Goal: Book appointment/travel/reservation

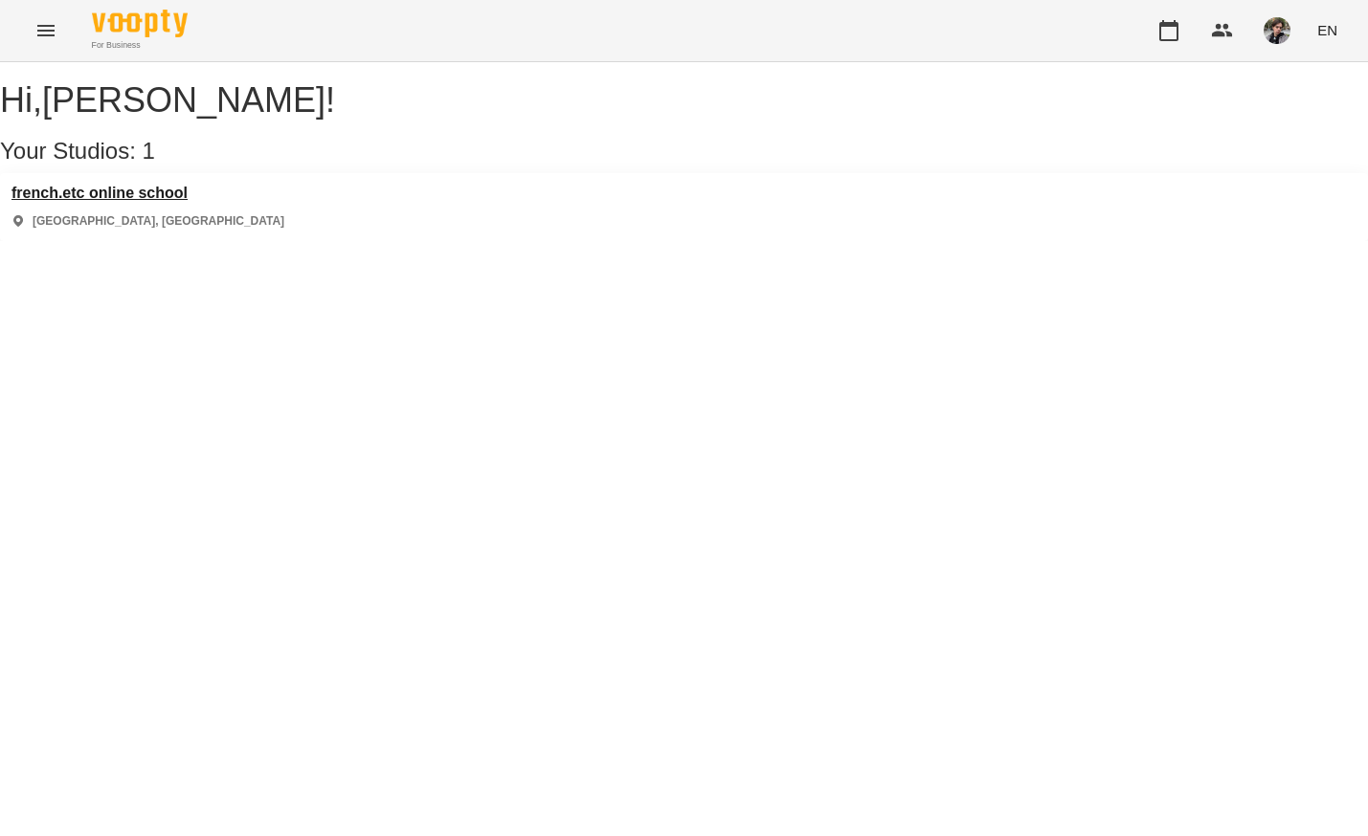
click at [192, 202] on h3 "french.etc online school" at bounding box center [147, 193] width 273 height 17
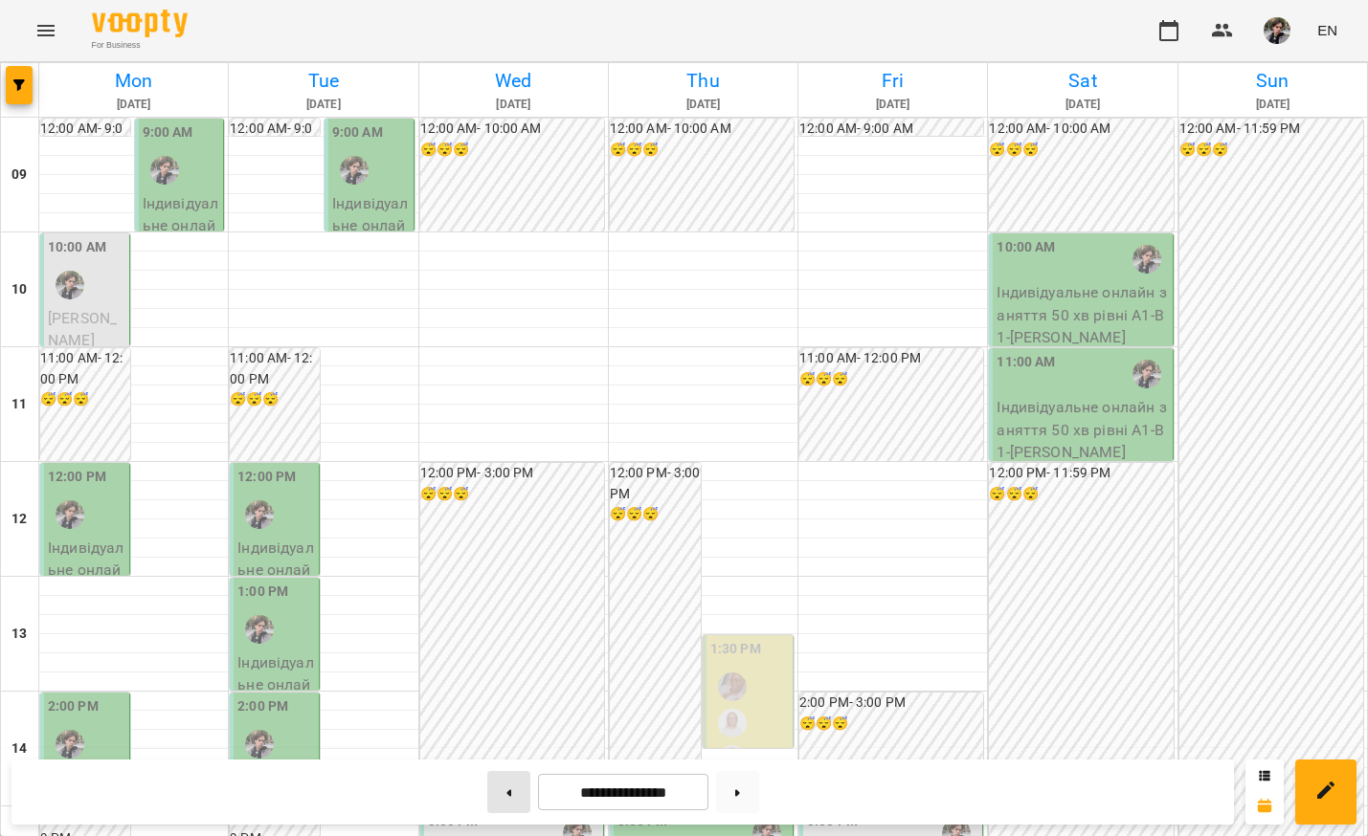
click at [505, 791] on button at bounding box center [508, 792] width 43 height 42
type input "**********"
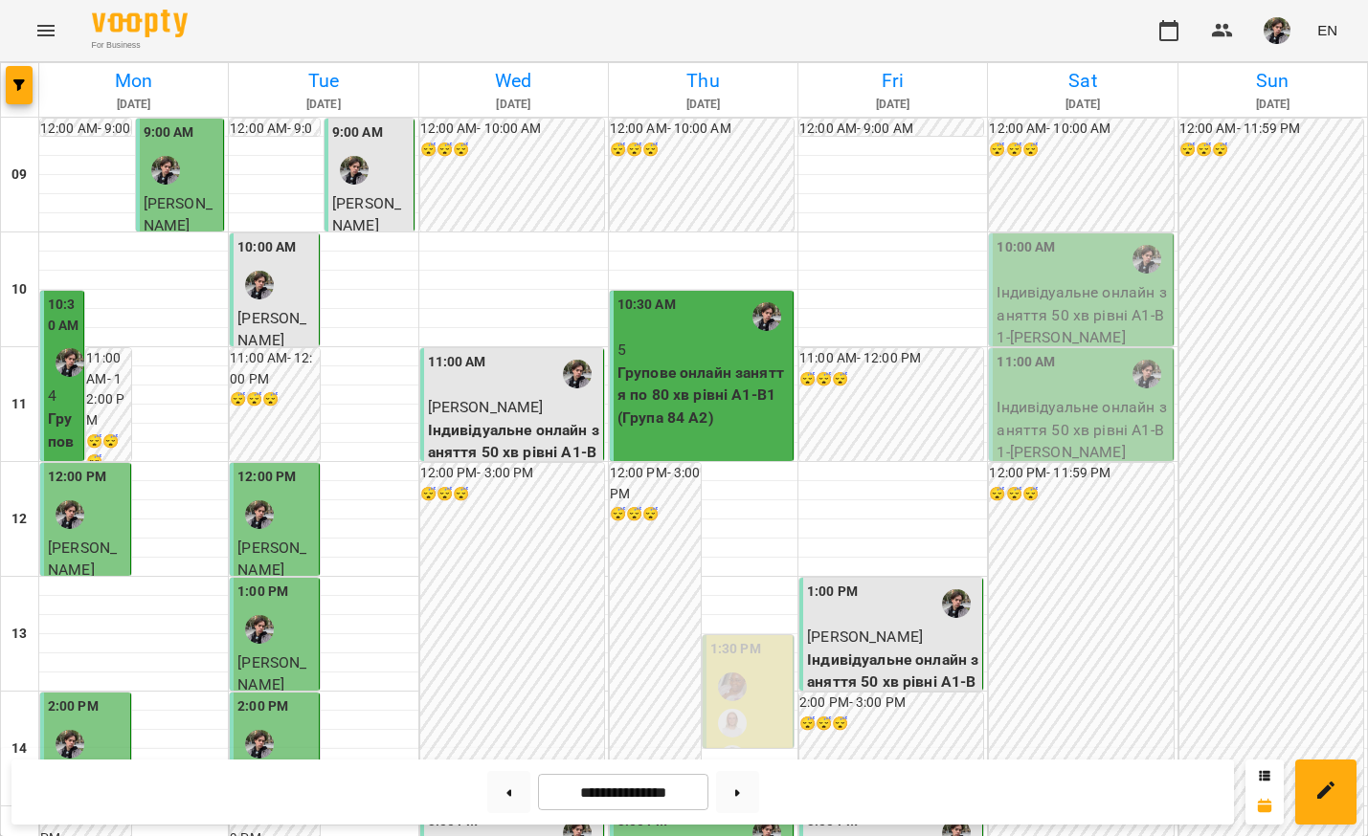
scroll to position [674, 0]
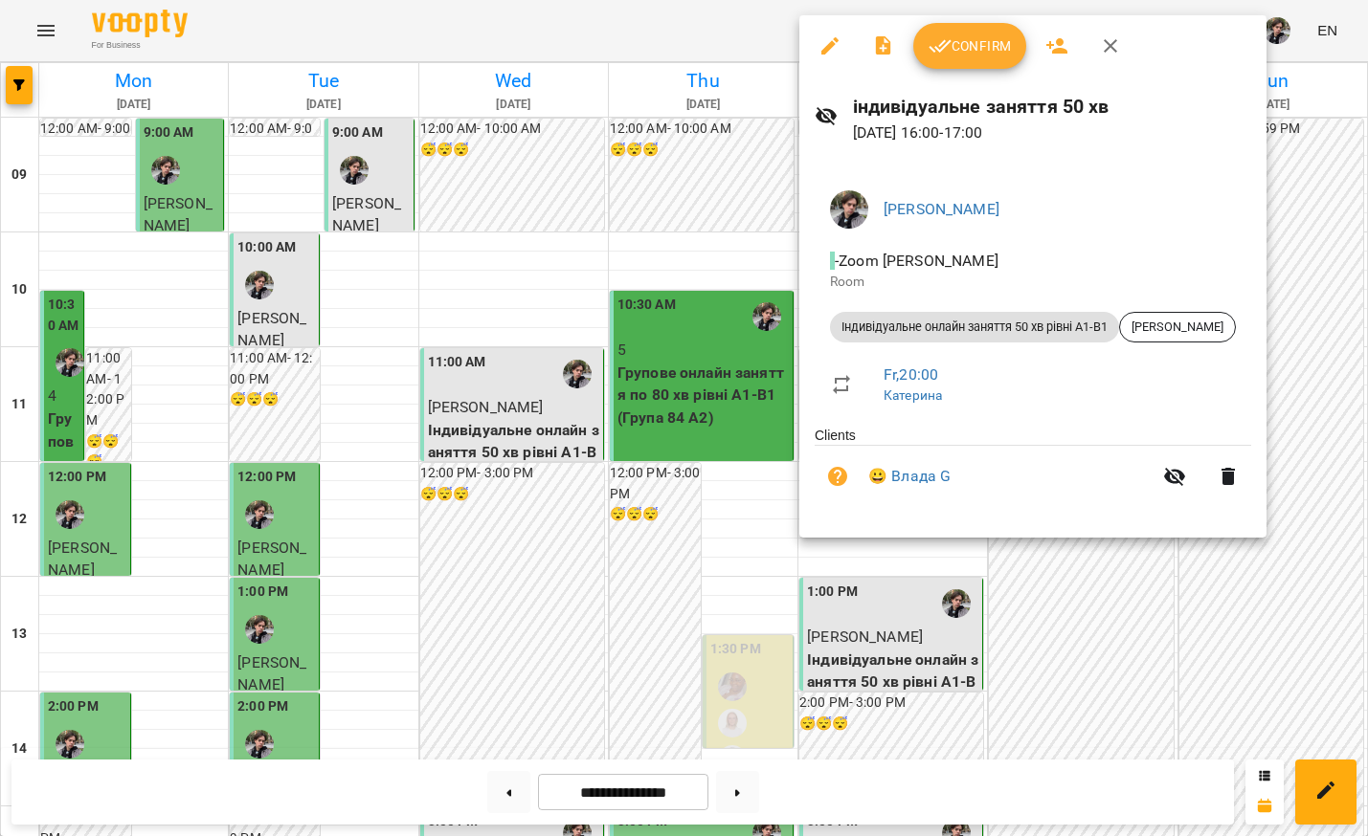
click at [954, 52] on span "Confirm" at bounding box center [969, 45] width 82 height 23
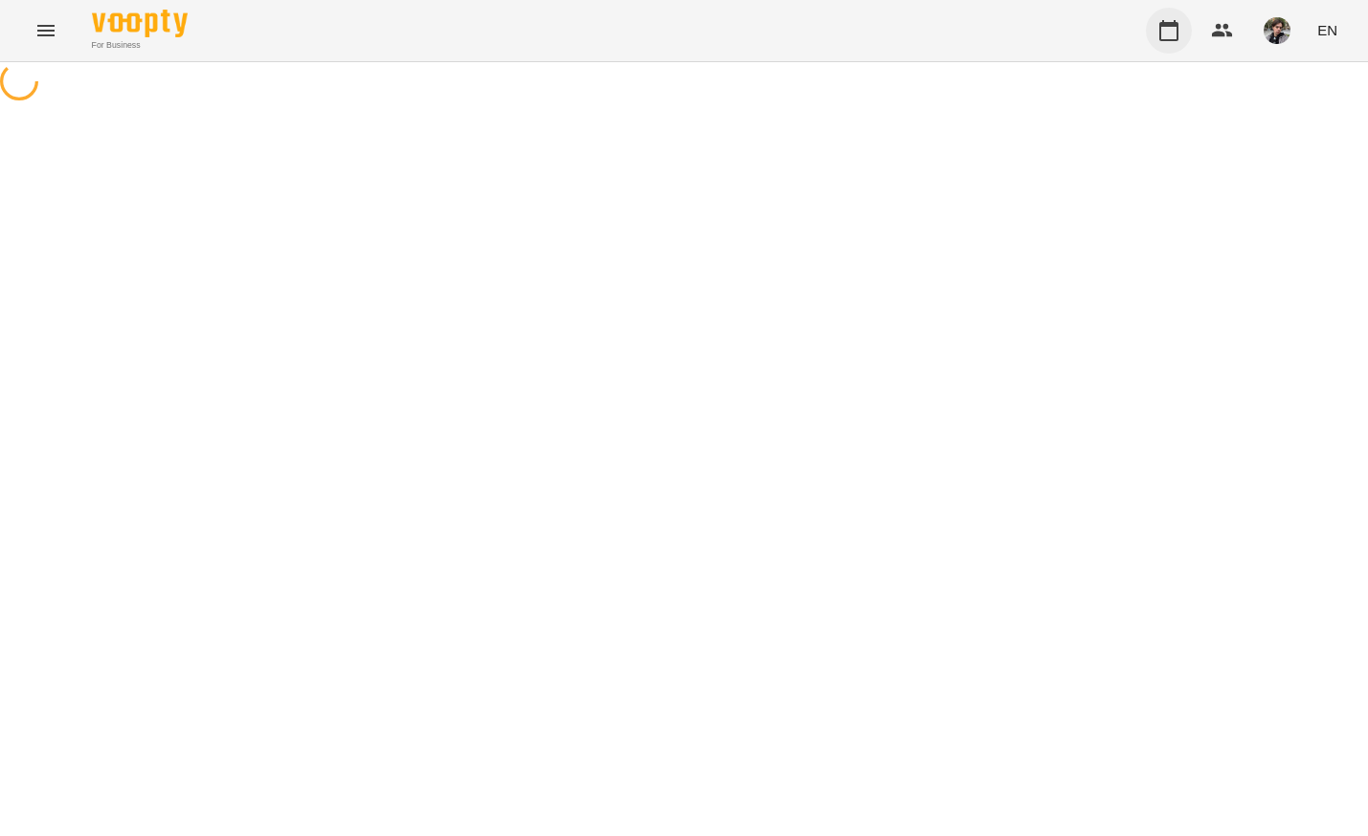
click at [1176, 32] on icon "button" at bounding box center [1168, 30] width 23 height 23
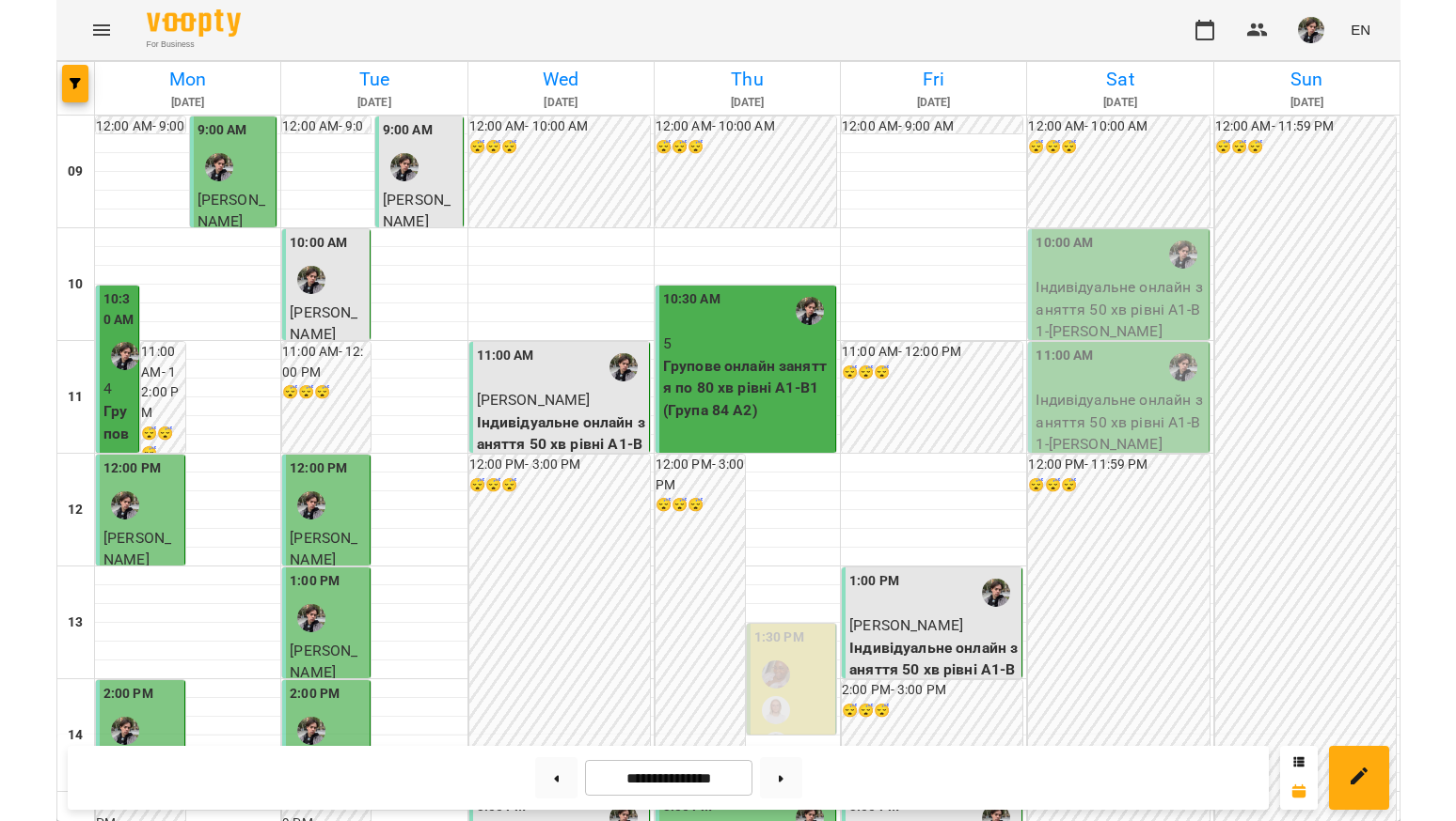
scroll to position [908, 0]
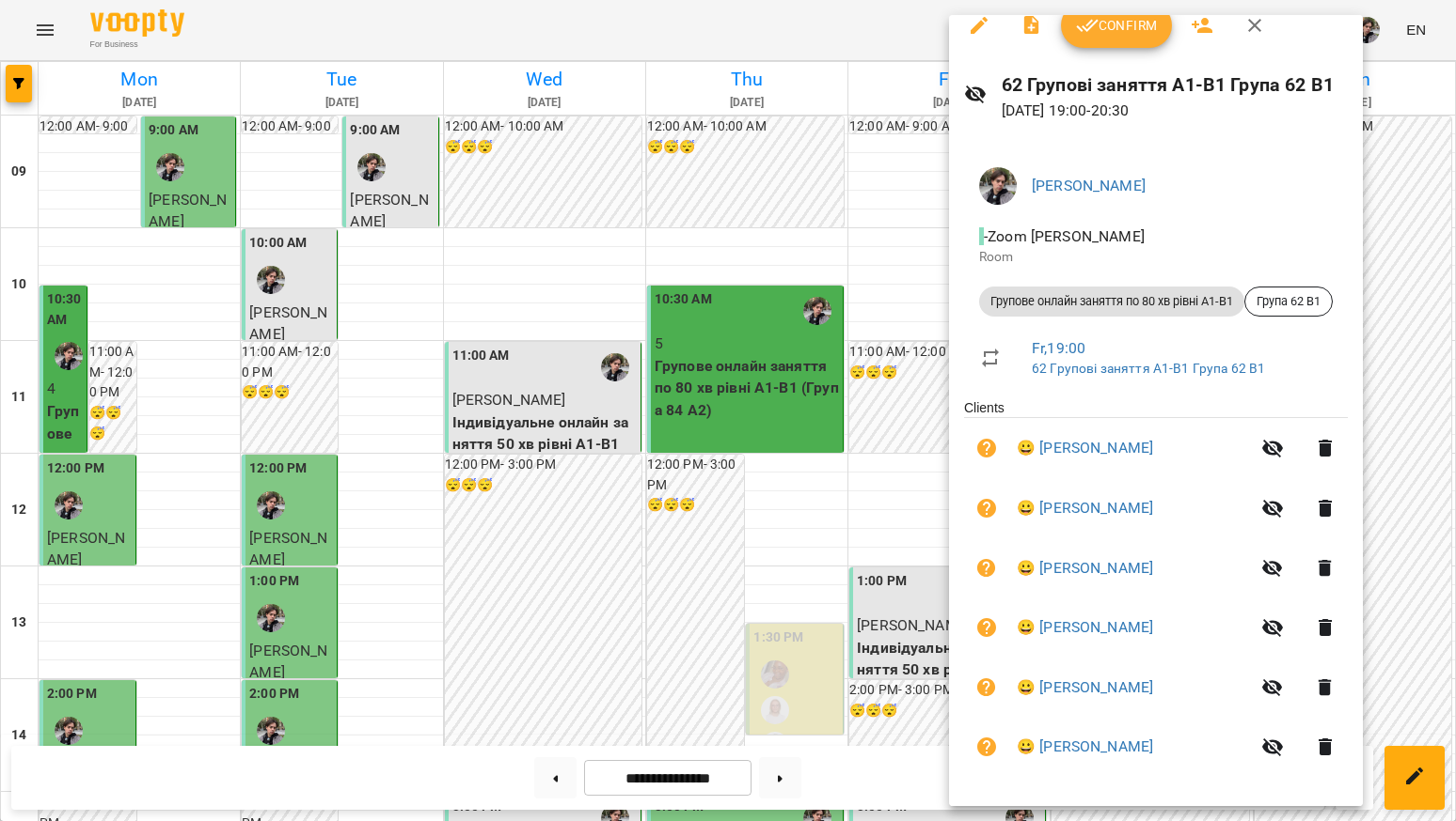
scroll to position [19, 0]
click at [832, 536] on div at bounding box center [728, 410] width 1456 height 821
